Goal: Book appointment/travel/reservation

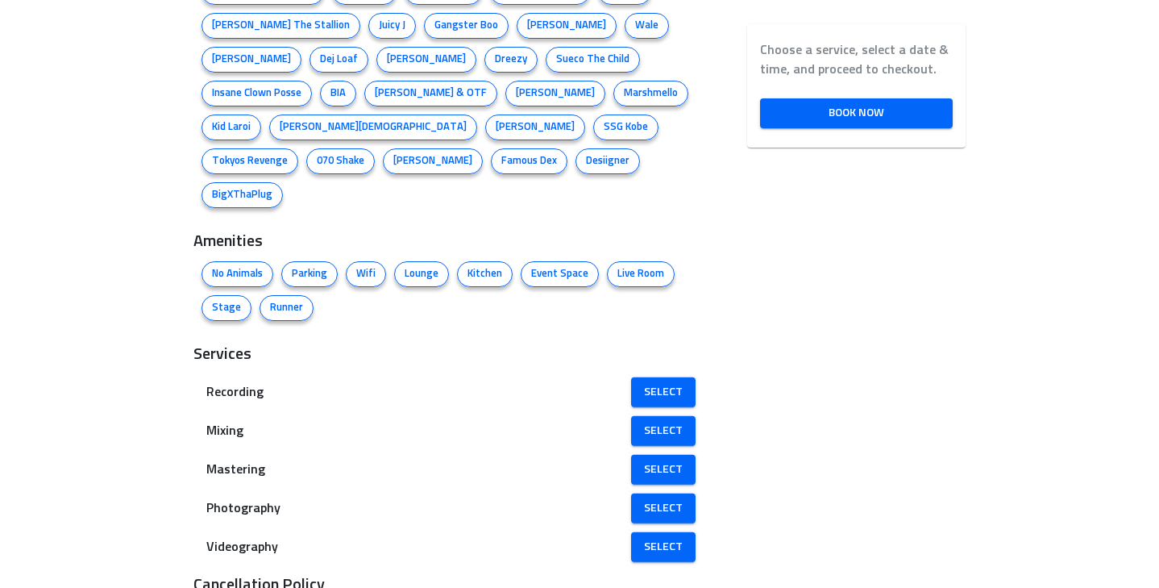
scroll to position [1065, 0]
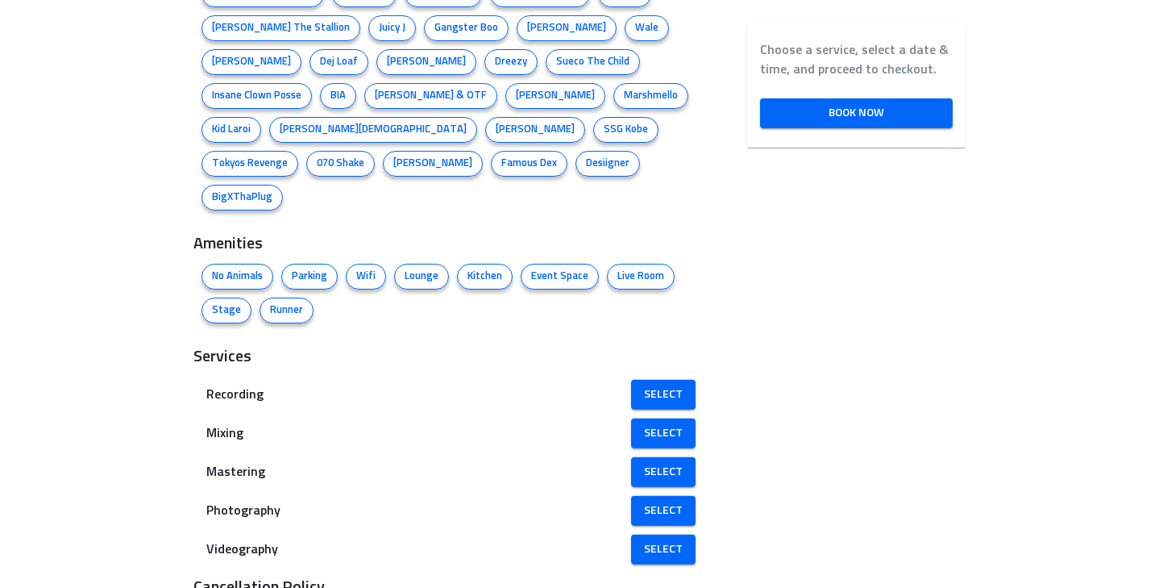
click at [243, 268] on span "No Animals" at bounding box center [237, 276] width 70 height 16
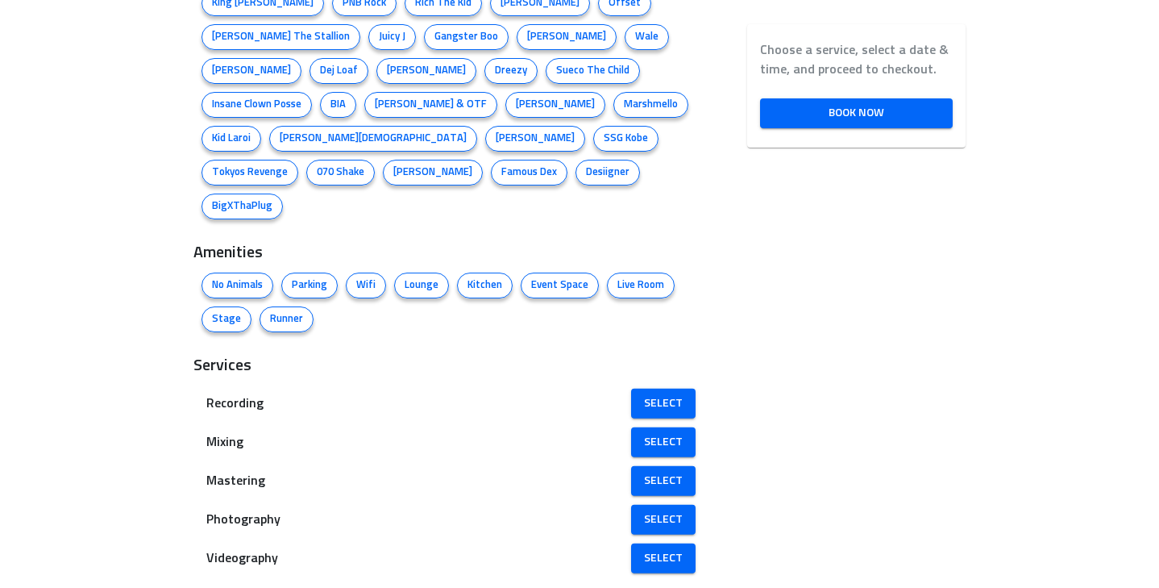
scroll to position [1079, 0]
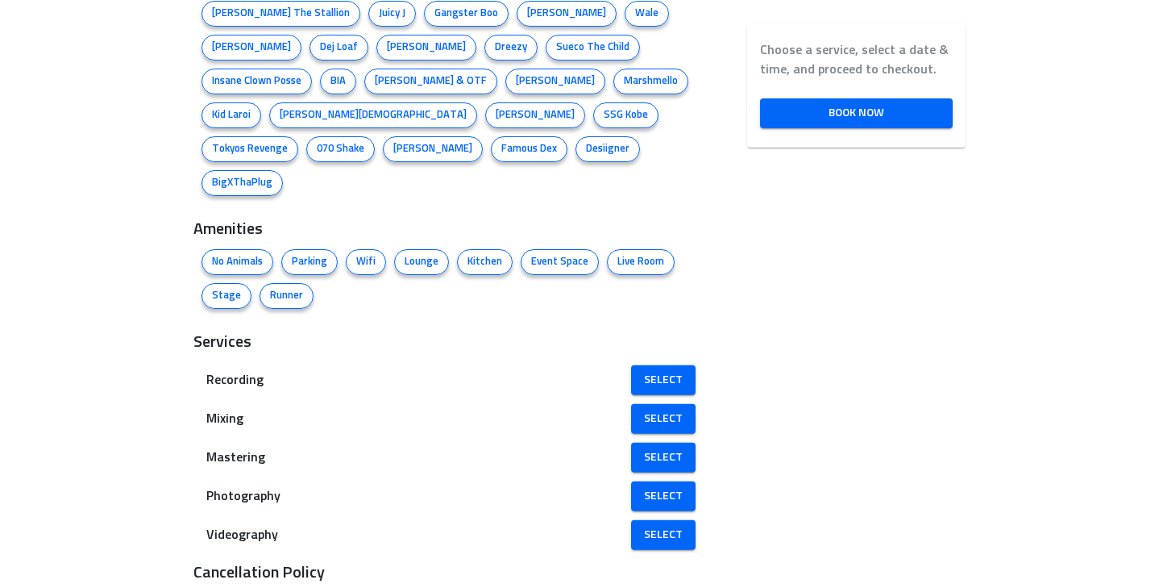
click at [552, 409] on span "Mixing" at bounding box center [437, 418] width 463 height 19
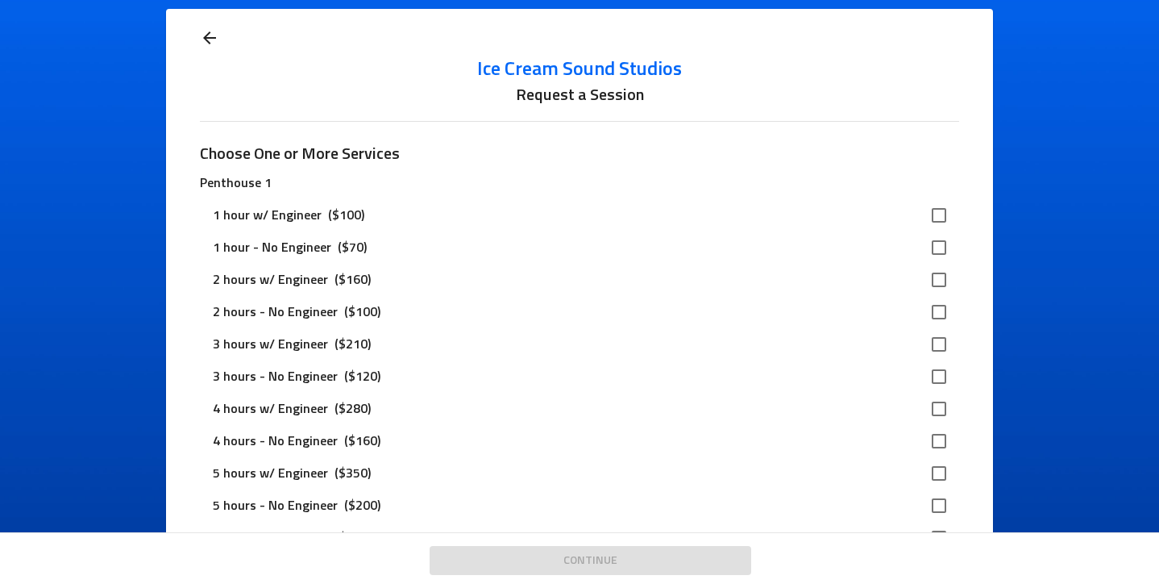
scroll to position [127, 0]
